Goal: Task Accomplishment & Management: Complete application form

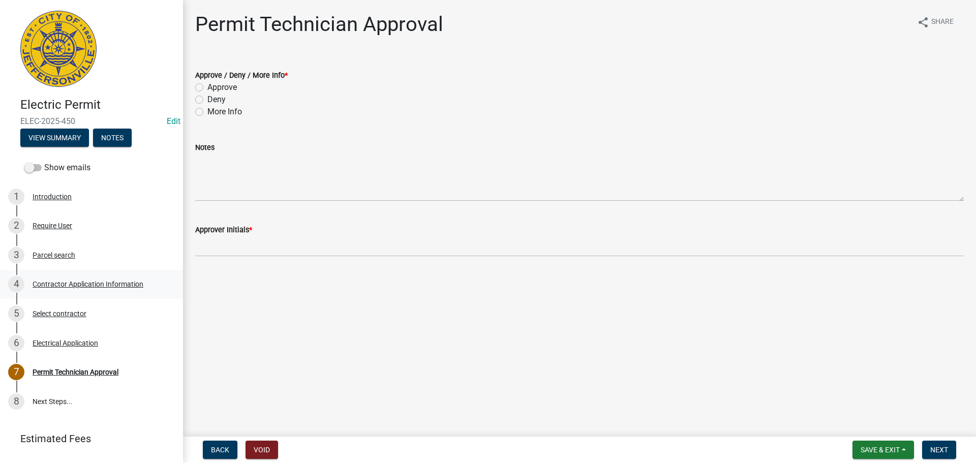
click at [76, 287] on div "Contractor Application Information" at bounding box center [88, 284] width 111 height 7
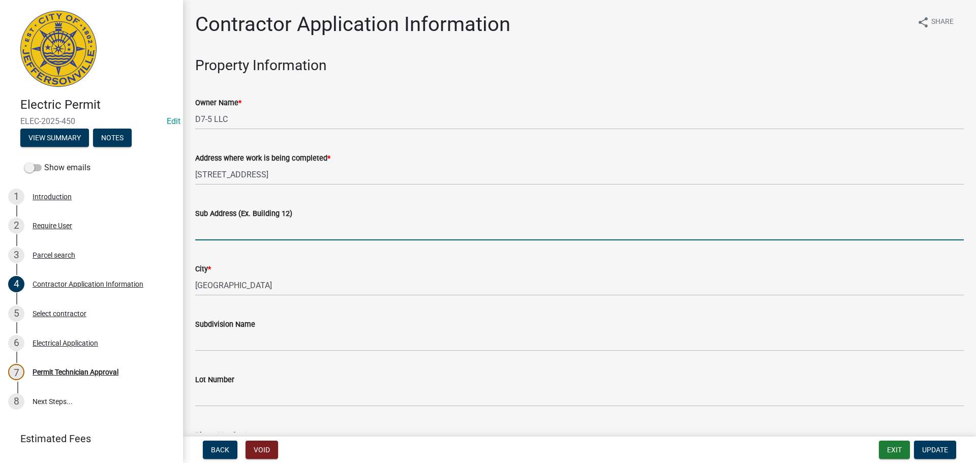
click at [226, 221] on input "Sub Address (Ex. Building 12)" at bounding box center [579, 230] width 769 height 21
type input "1710 Veterans Parkway"
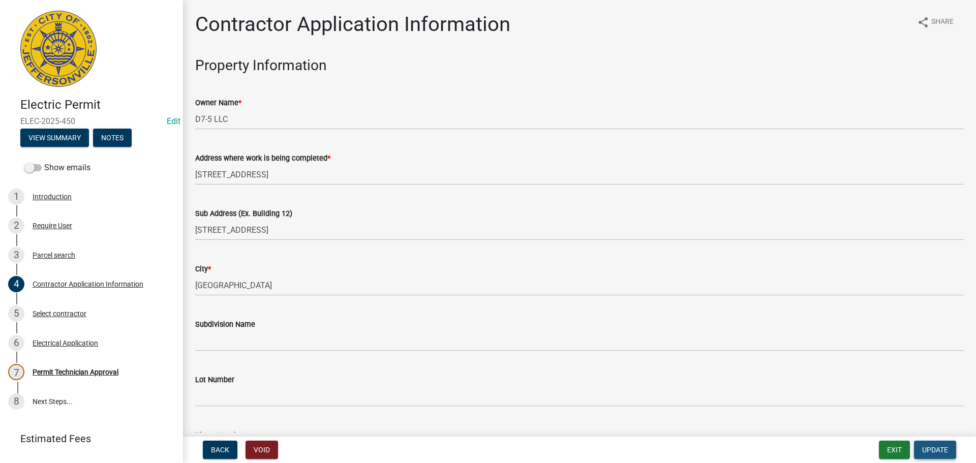
click at [937, 449] on span "Update" at bounding box center [935, 450] width 26 height 8
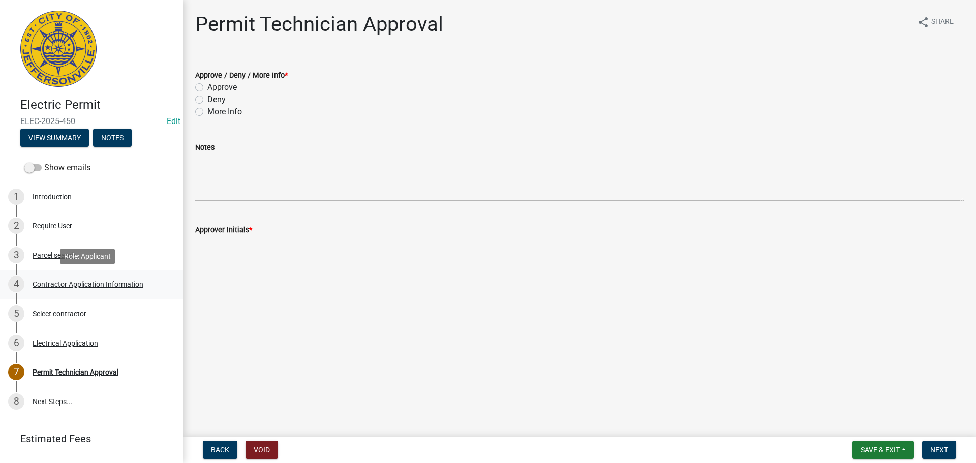
click at [96, 283] on div "Contractor Application Information" at bounding box center [88, 284] width 111 height 7
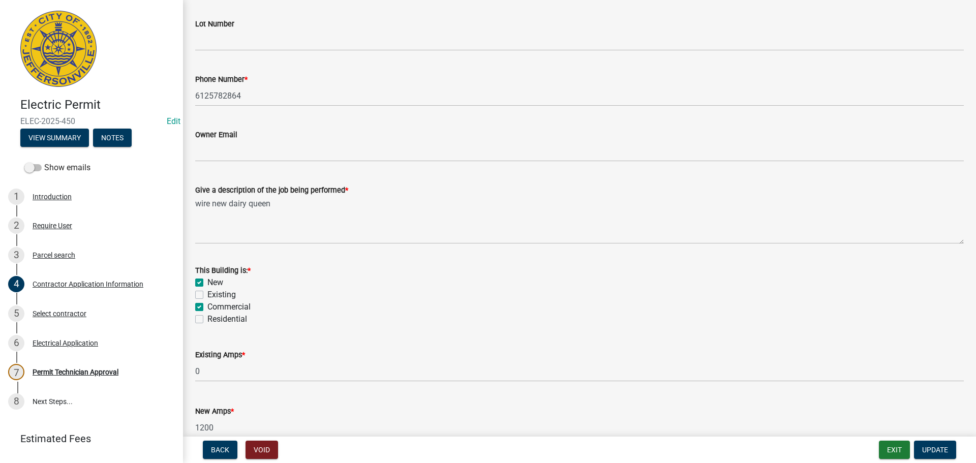
scroll to position [410, 0]
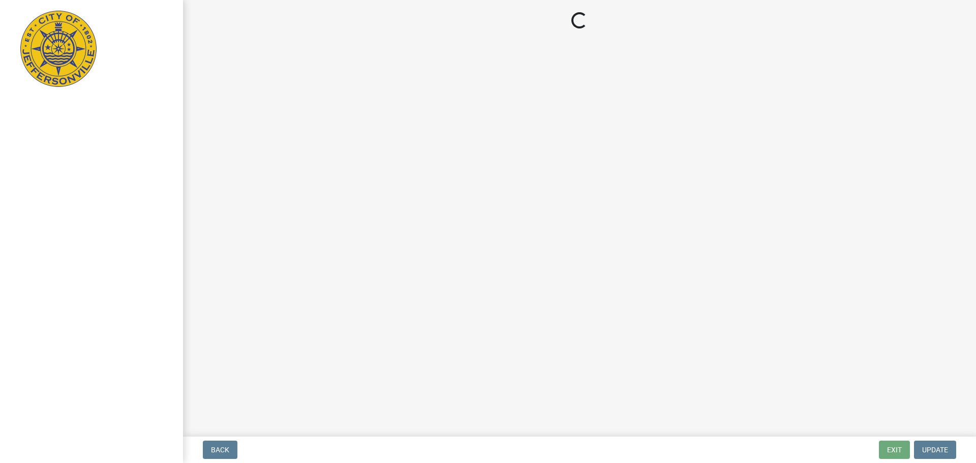
select select "3: 3"
